Goal: Navigation & Orientation: Find specific page/section

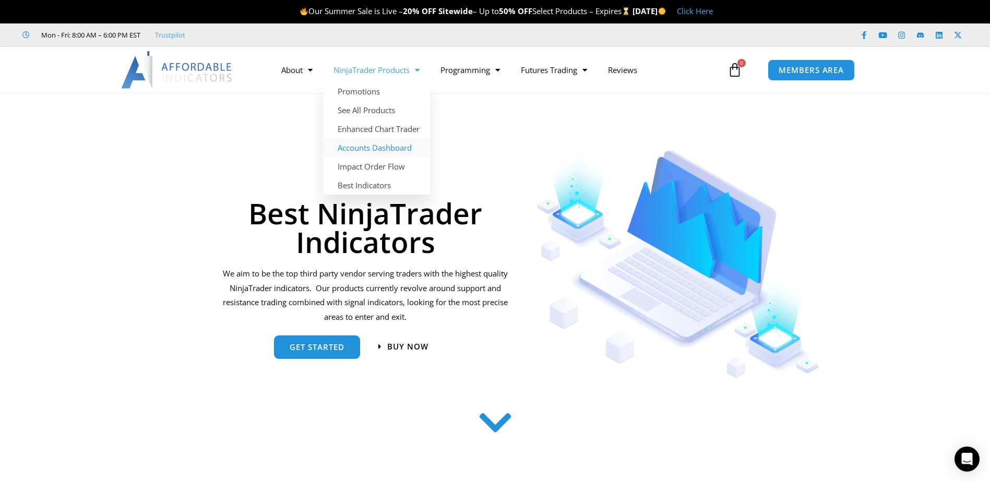
click at [390, 148] on link "Accounts Dashboard" at bounding box center [376, 147] width 107 height 19
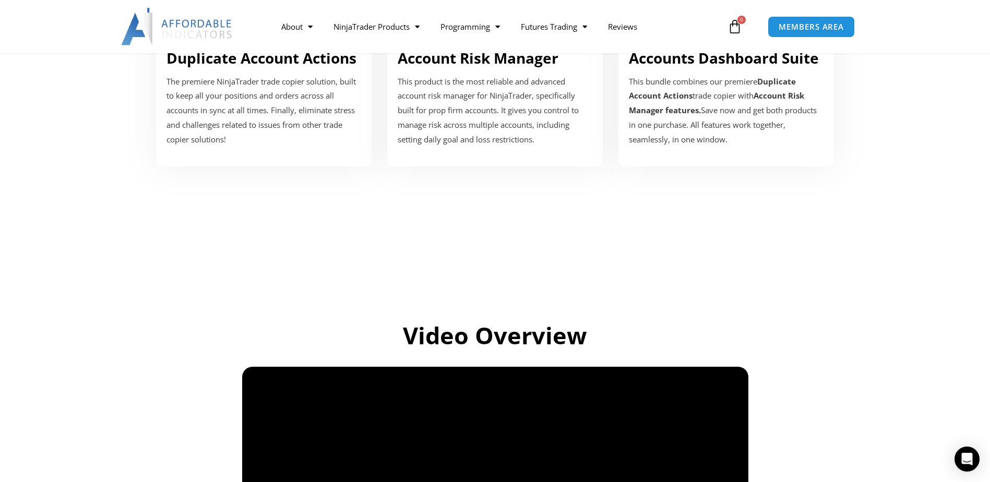
scroll to position [184, 0]
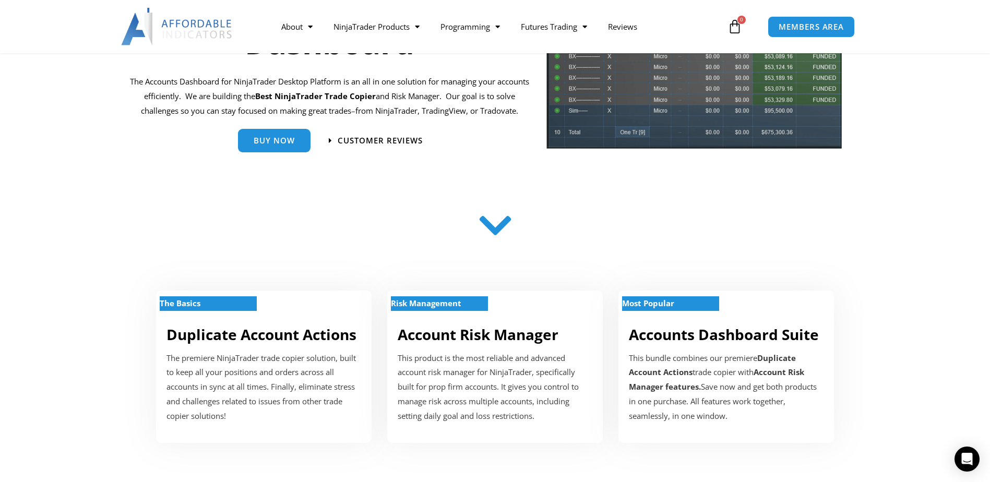
click at [177, 17] on img at bounding box center [177, 27] width 112 height 38
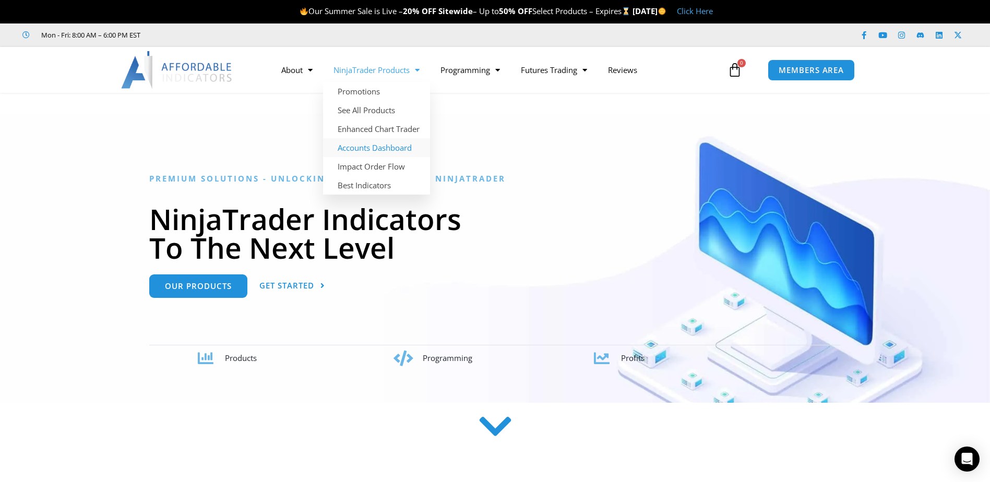
click at [395, 147] on link "Accounts Dashboard" at bounding box center [376, 147] width 107 height 19
